Goal: Find specific page/section: Find specific page/section

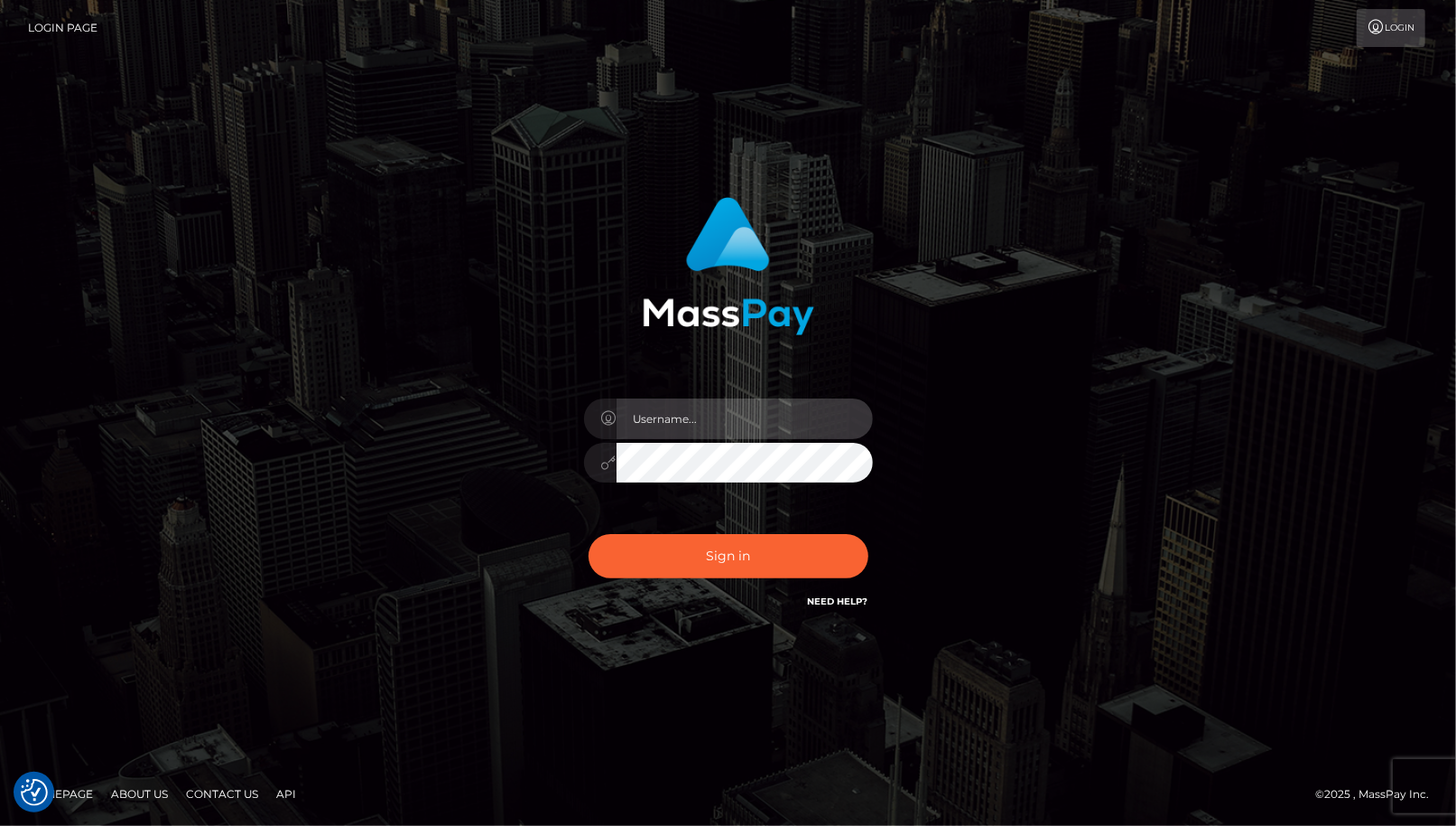
type input "cheli"
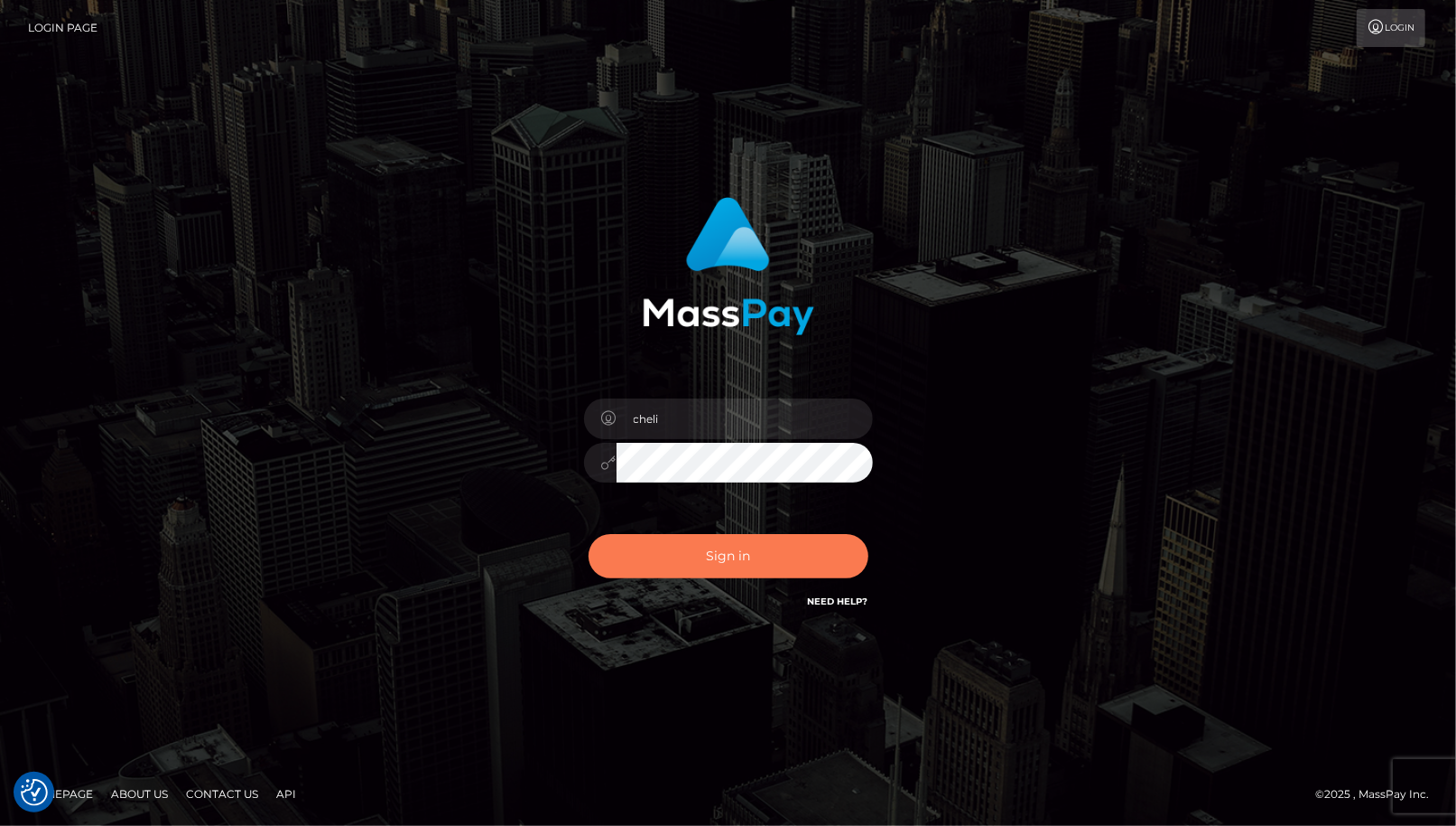
click at [667, 561] on button "Sign in" at bounding box center [728, 556] width 280 height 44
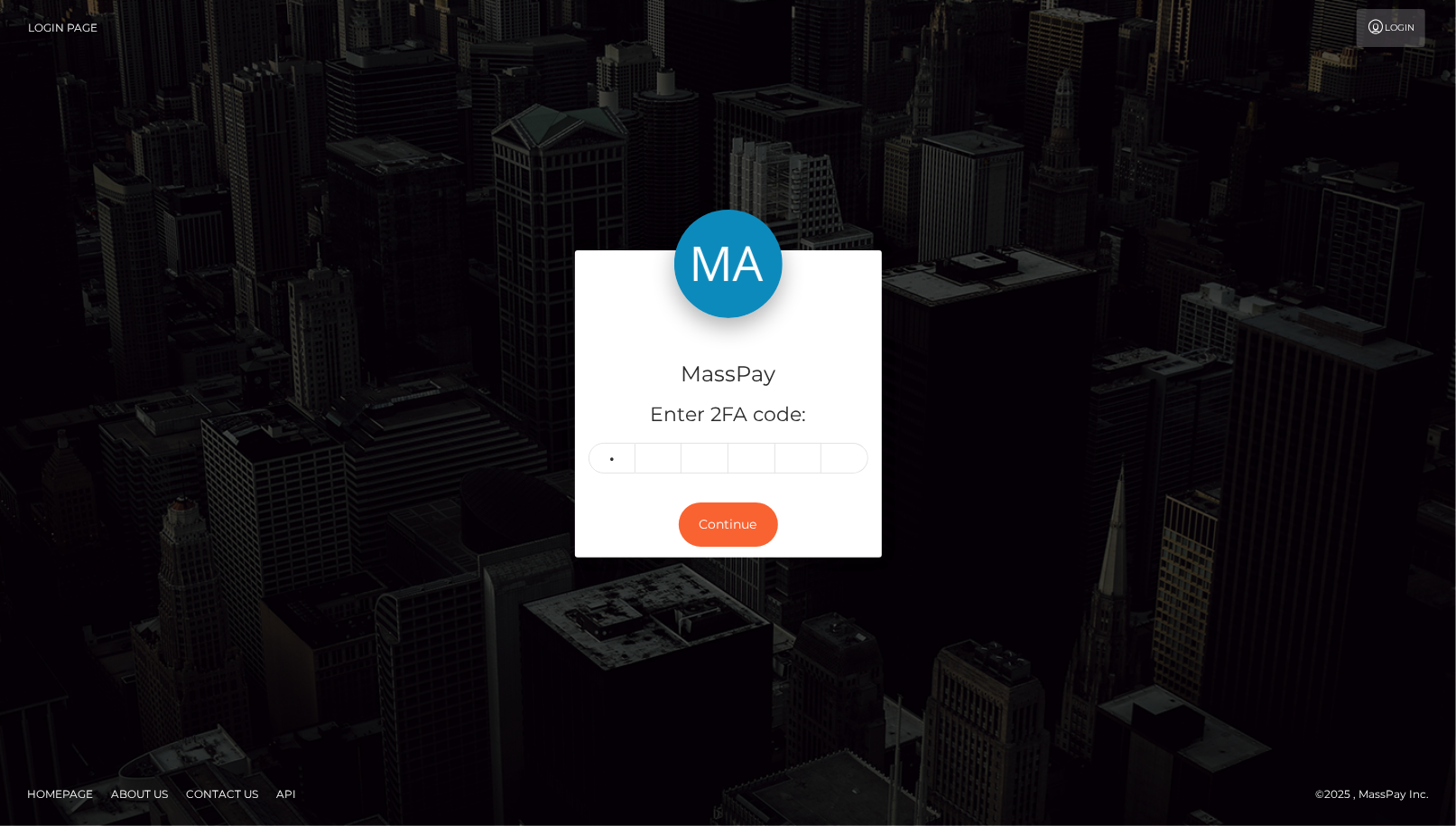
type input "8"
type input "2"
type input "6"
type input "7"
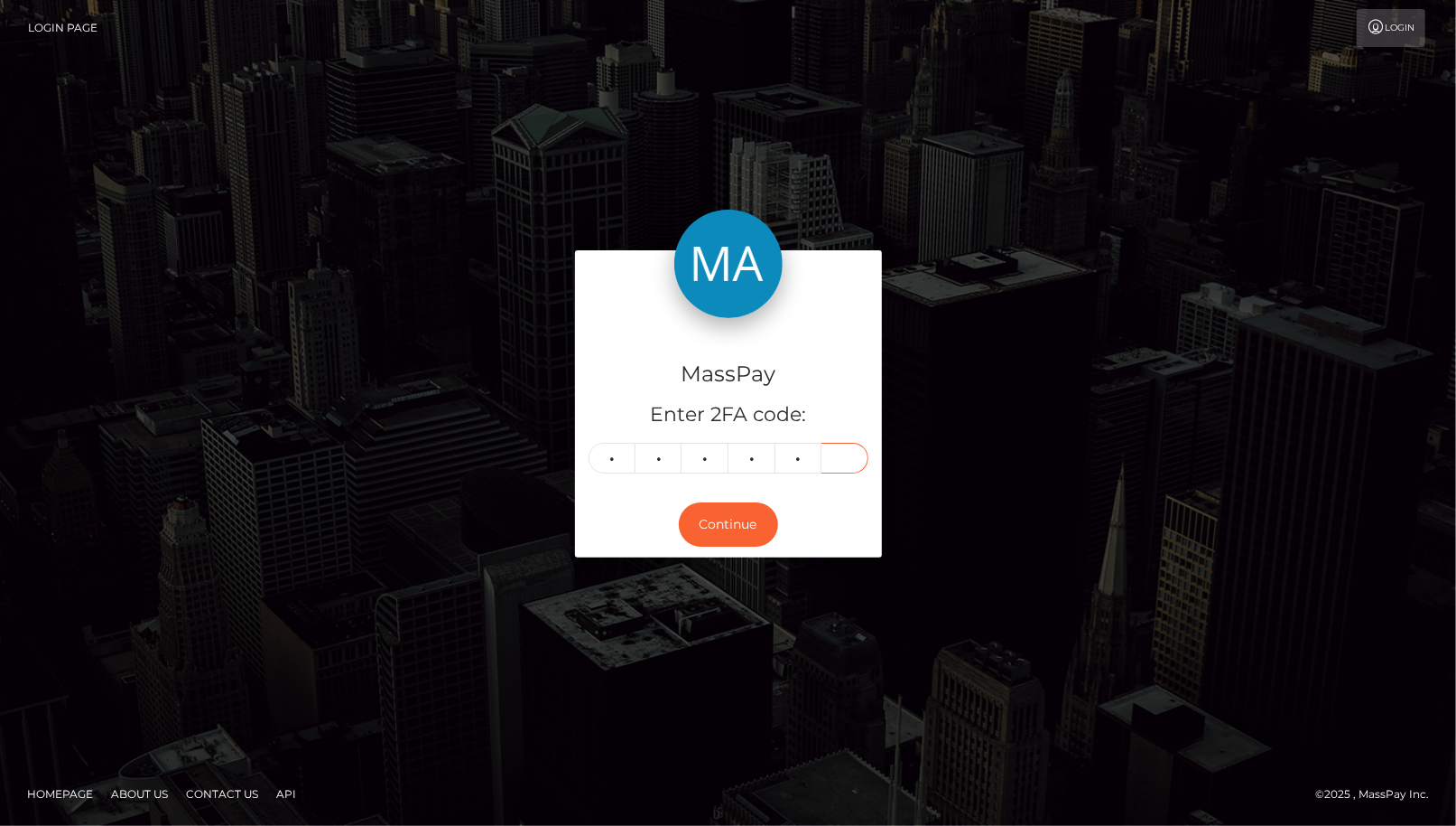
type input "0"
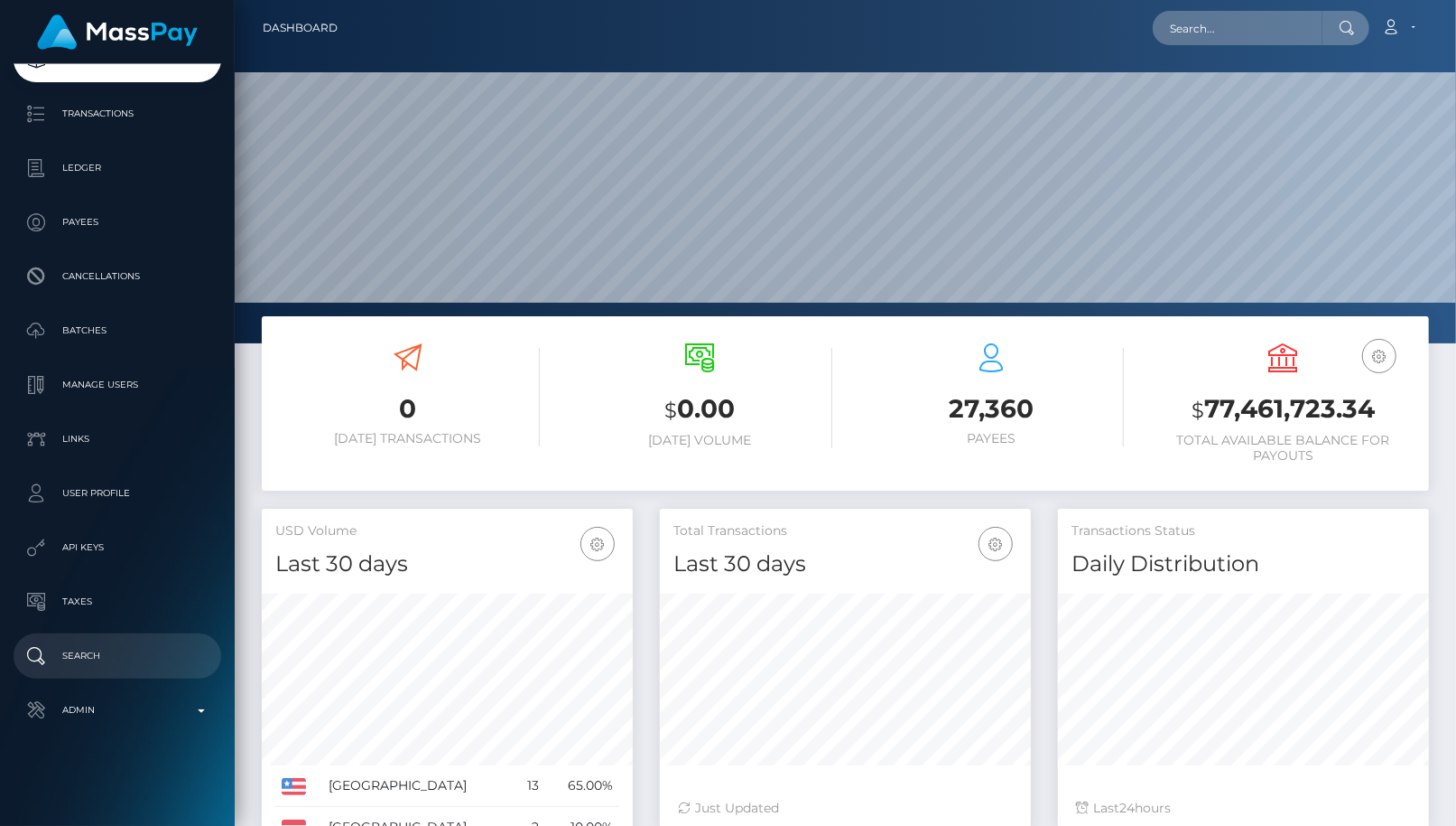
scroll to position [320, 371]
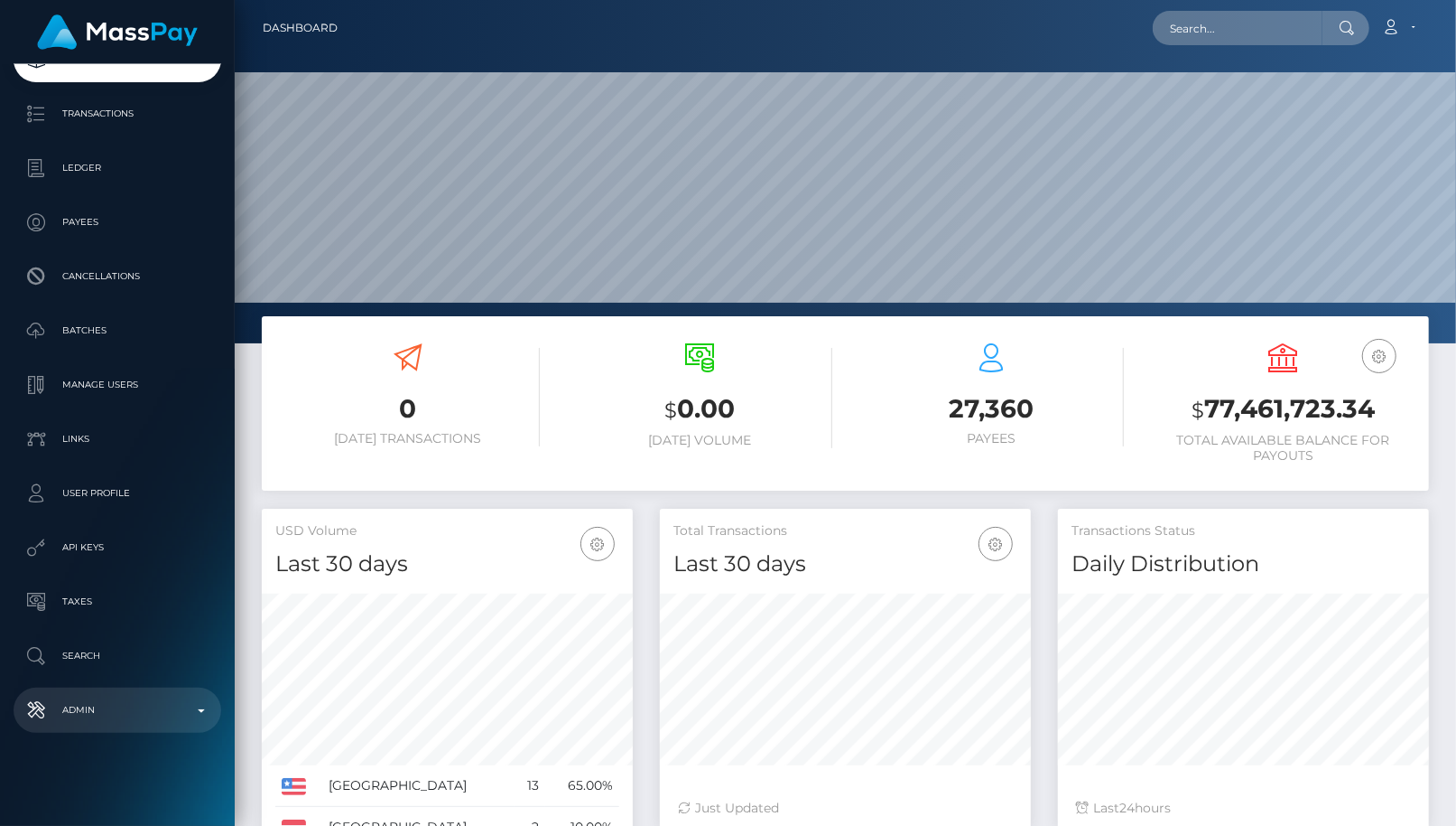
click at [101, 715] on p "Admin" at bounding box center [117, 710] width 193 height 27
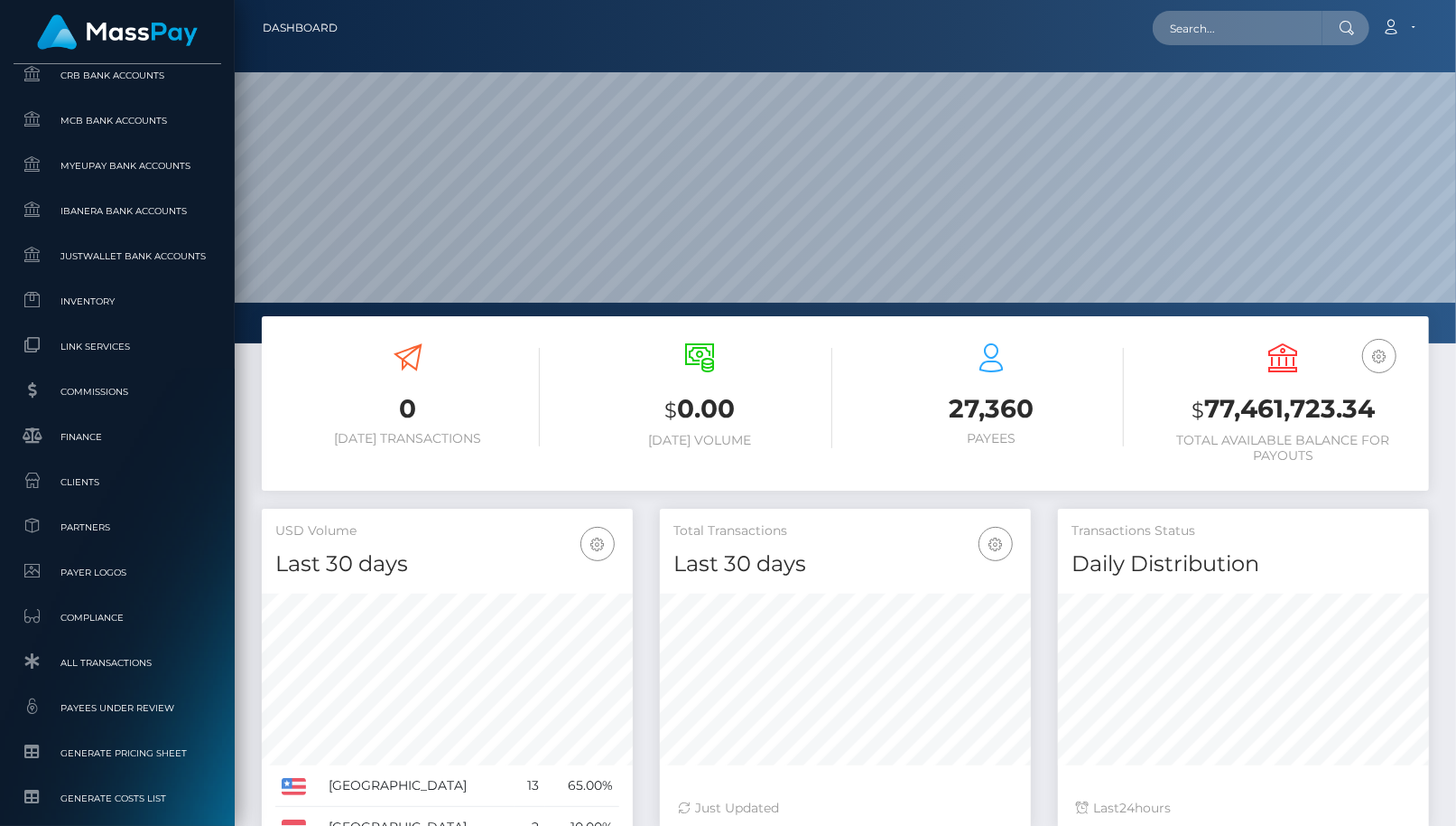
scroll to position [997, 0]
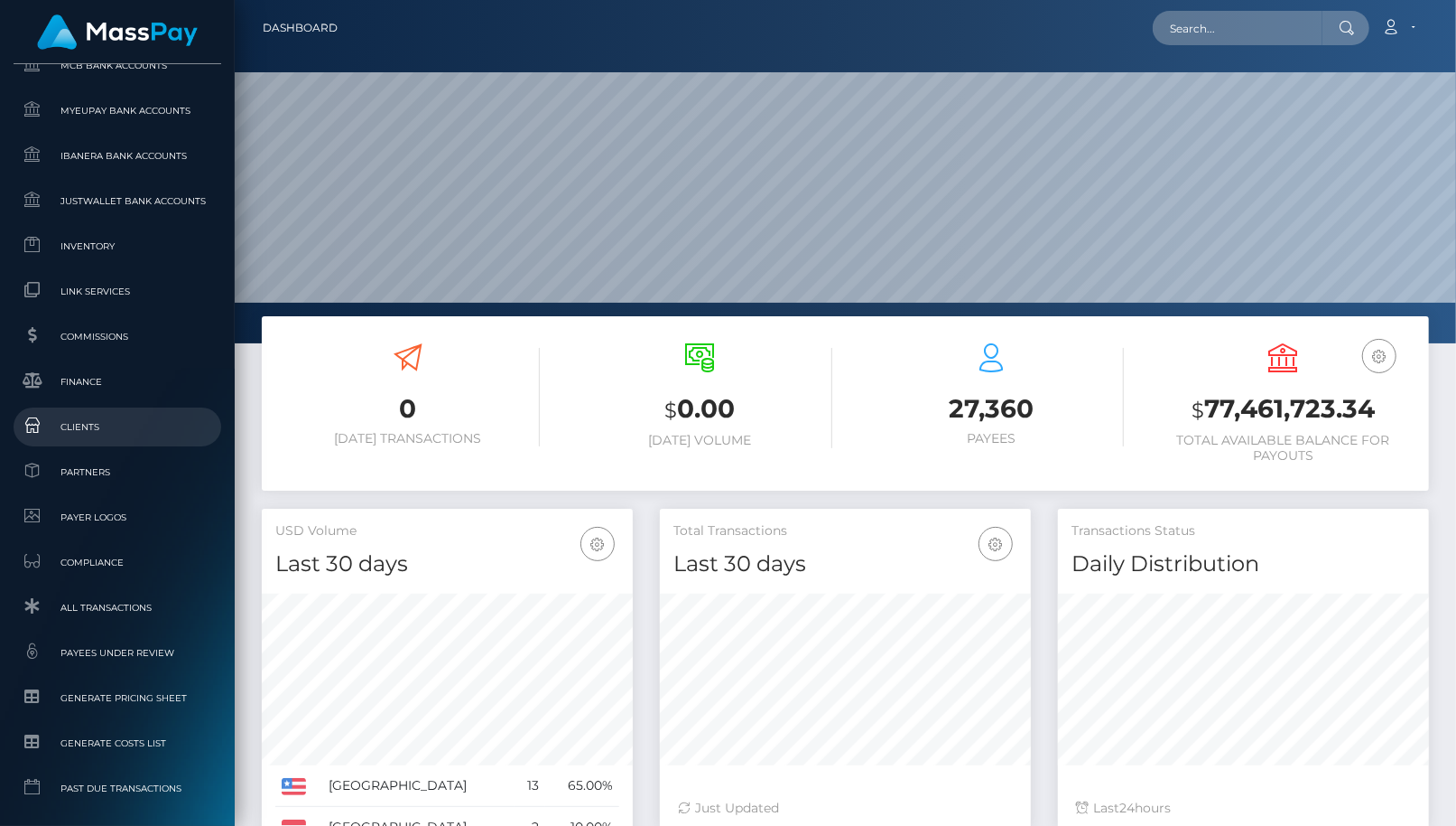
click at [124, 426] on span "Clients" at bounding box center [117, 427] width 193 height 21
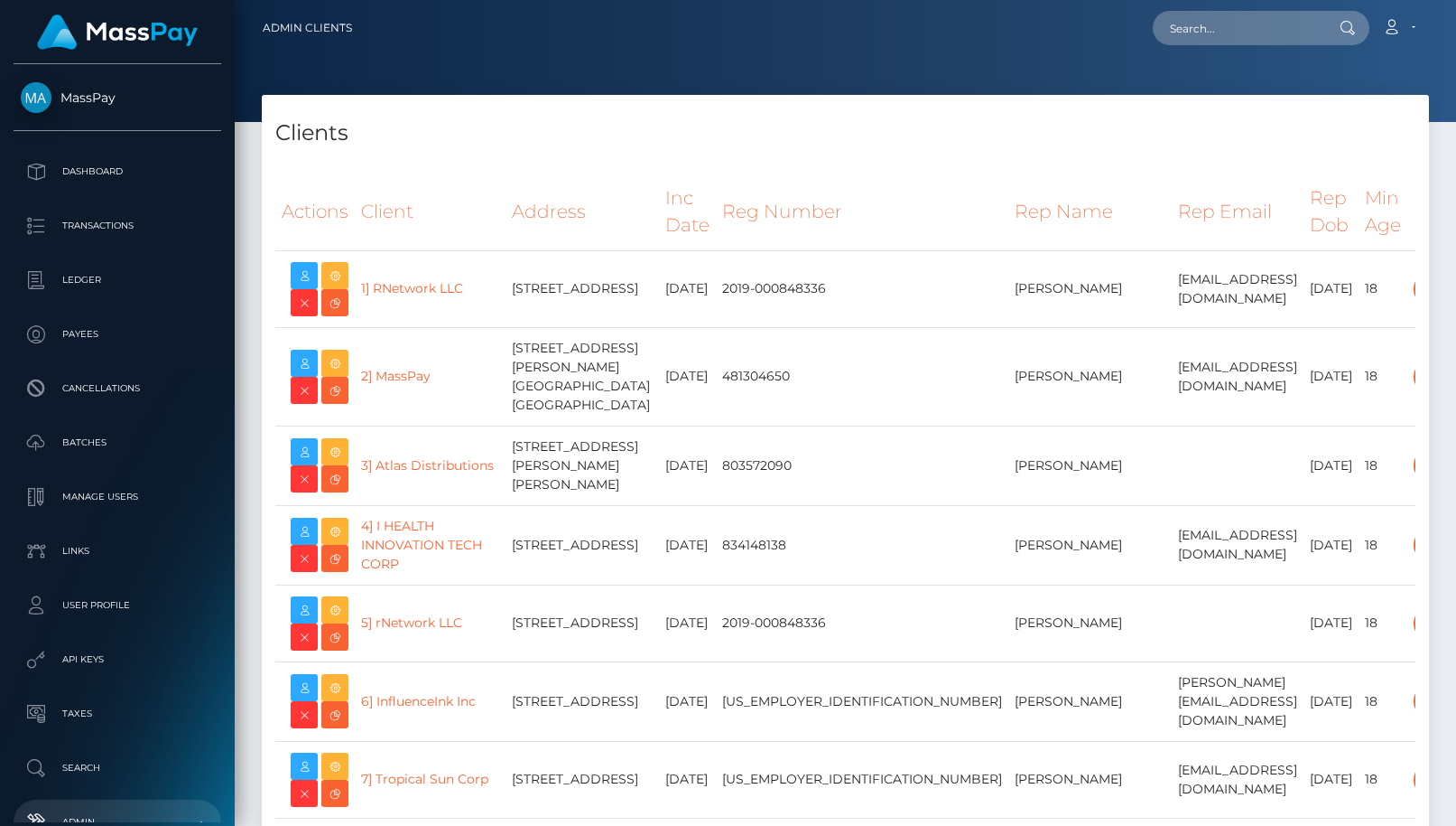
select select "223"
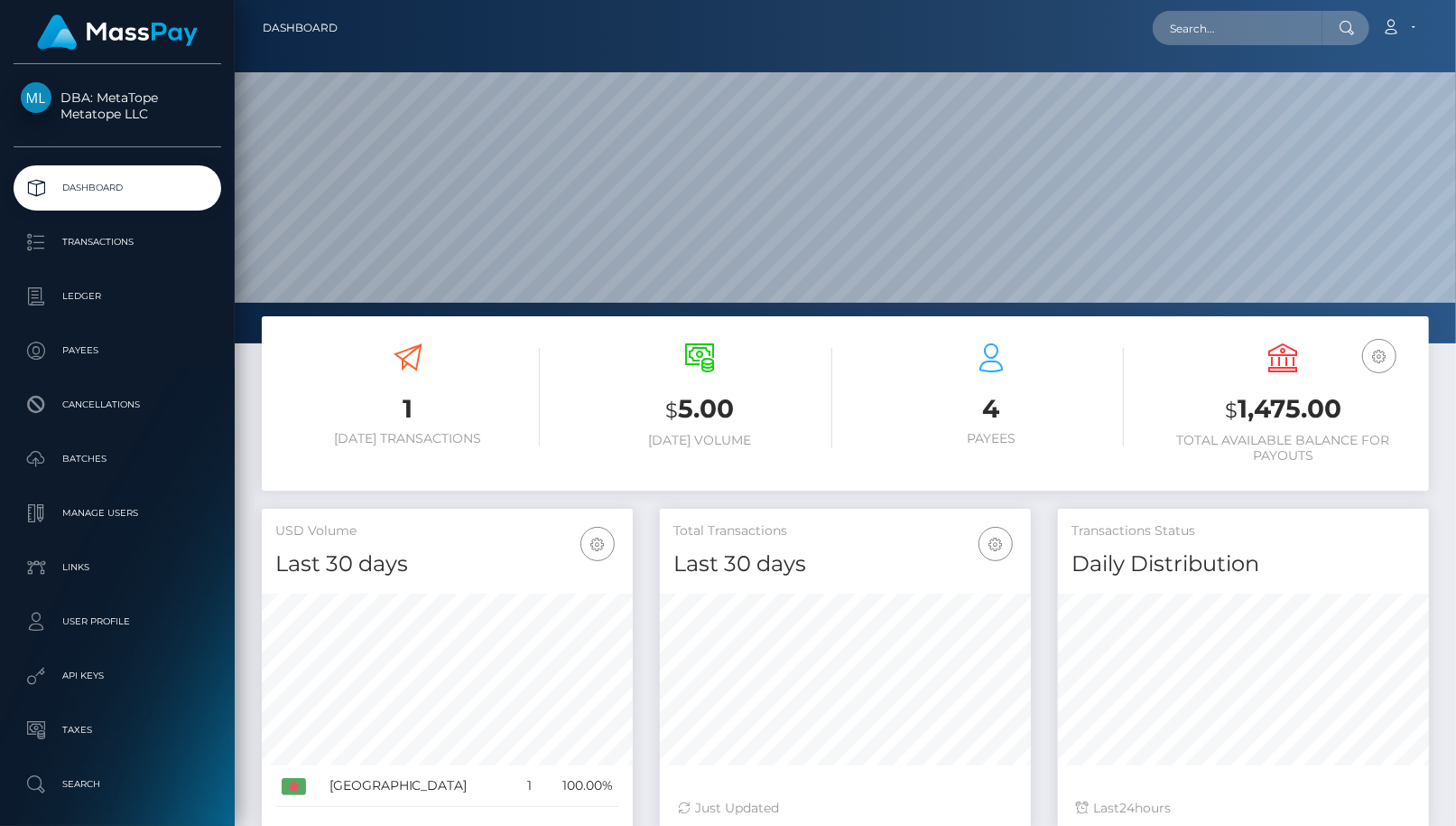
scroll to position [320, 371]
click at [152, 242] on p "Transactions" at bounding box center [117, 242] width 193 height 27
